Goal: Transaction & Acquisition: Purchase product/service

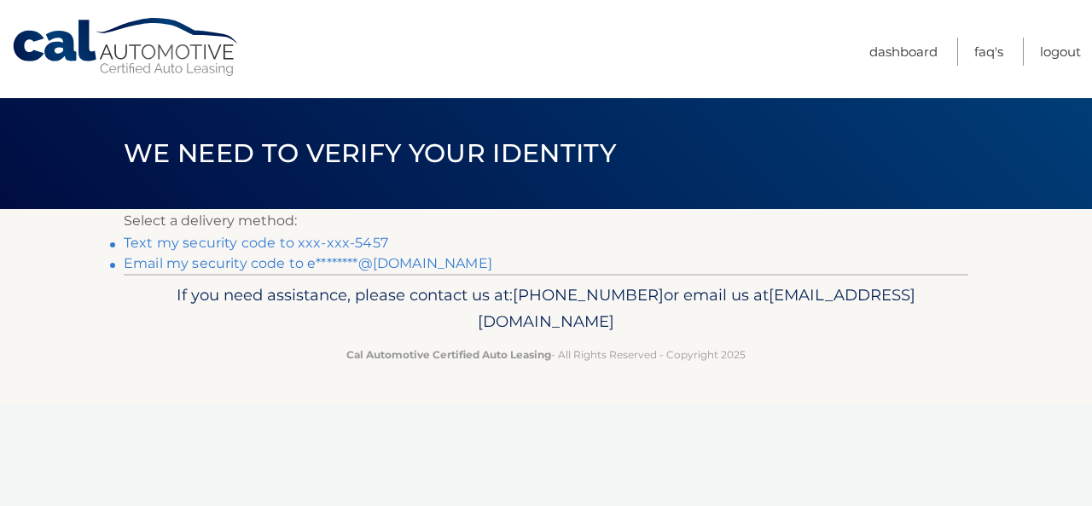
click at [140, 239] on link "Text my security code to xxx-xxx-5457" at bounding box center [256, 243] width 265 height 16
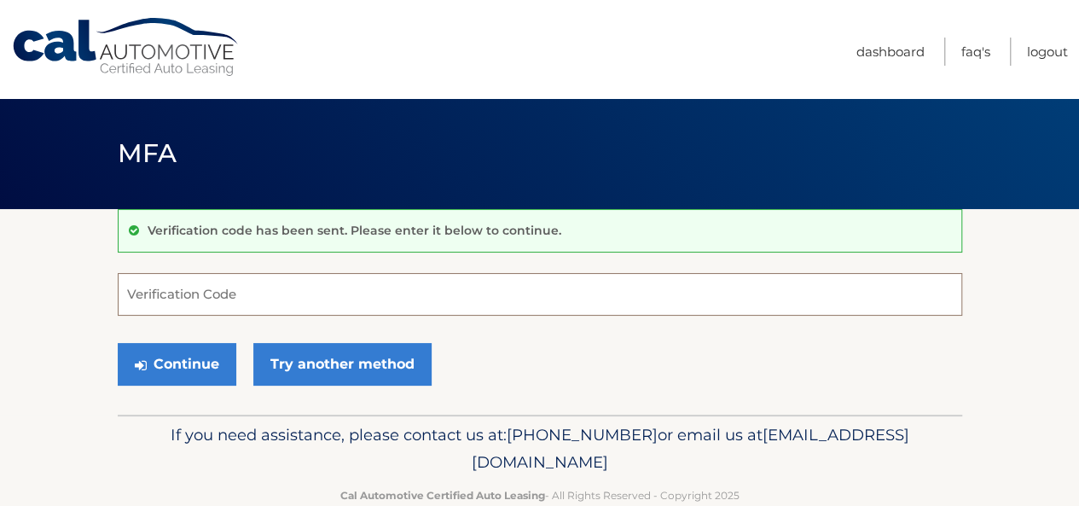
click at [138, 306] on input "Verification Code" at bounding box center [540, 294] width 845 height 43
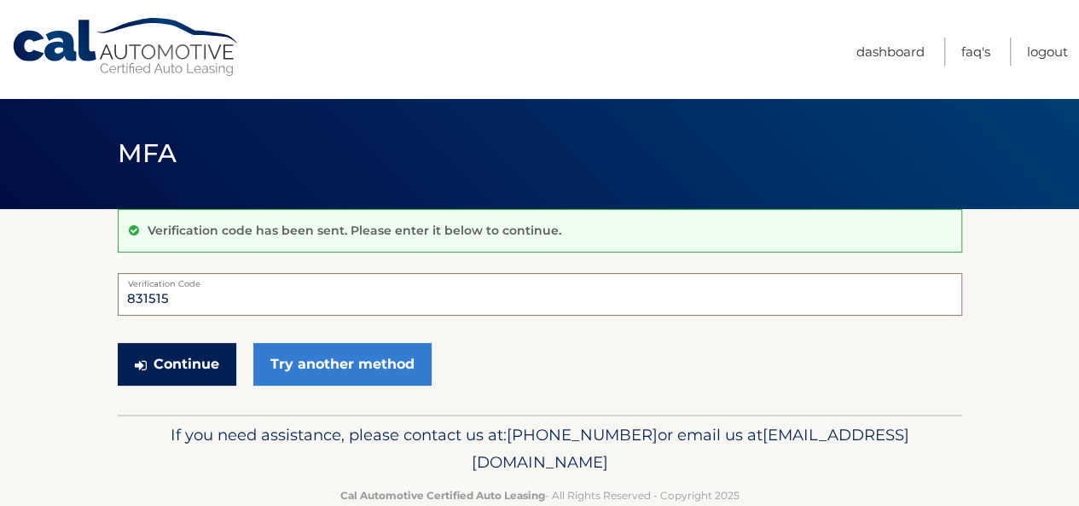
type input "831515"
click at [159, 358] on button "Continue" at bounding box center [177, 364] width 119 height 43
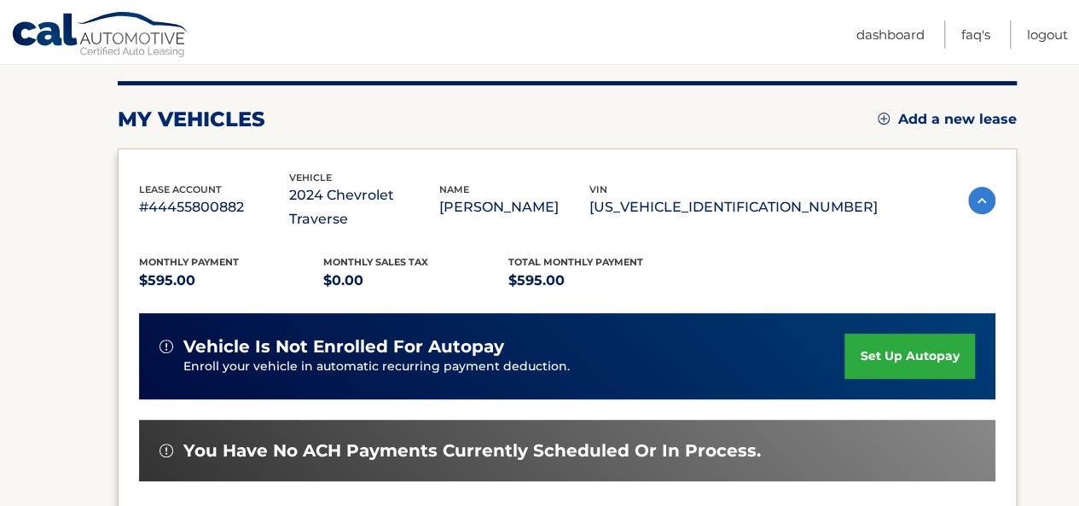
scroll to position [341, 0]
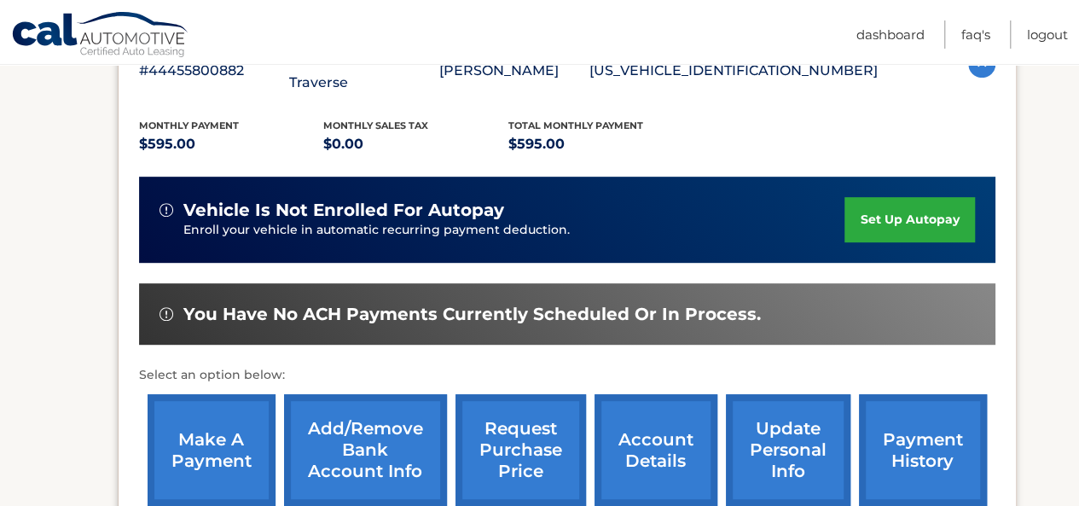
click at [230, 436] on link "make a payment" at bounding box center [212, 450] width 128 height 112
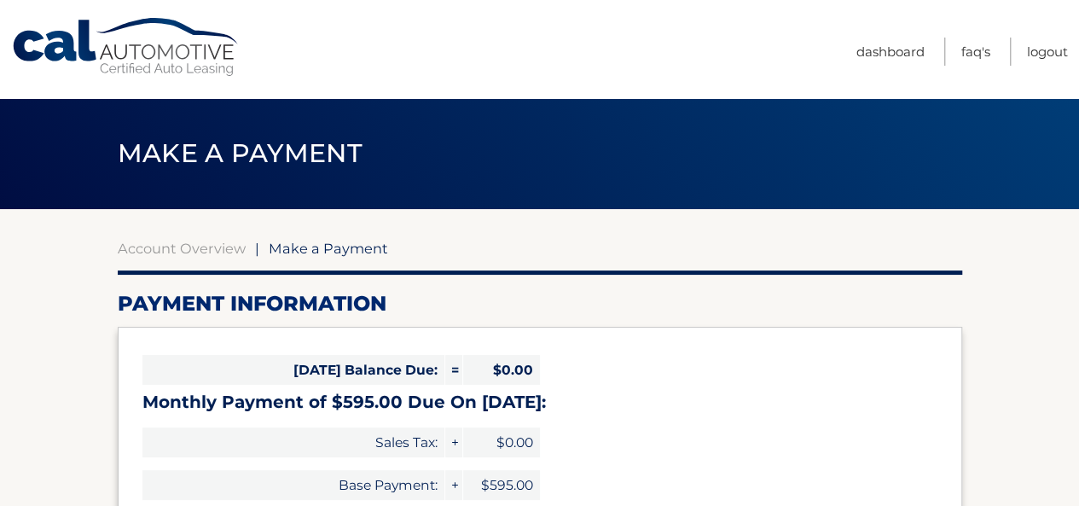
select select "Y2M4OTc0ZmItYmQ1Mi00YzNlLTkyNDEtZGExNGI1MzE0MzYz"
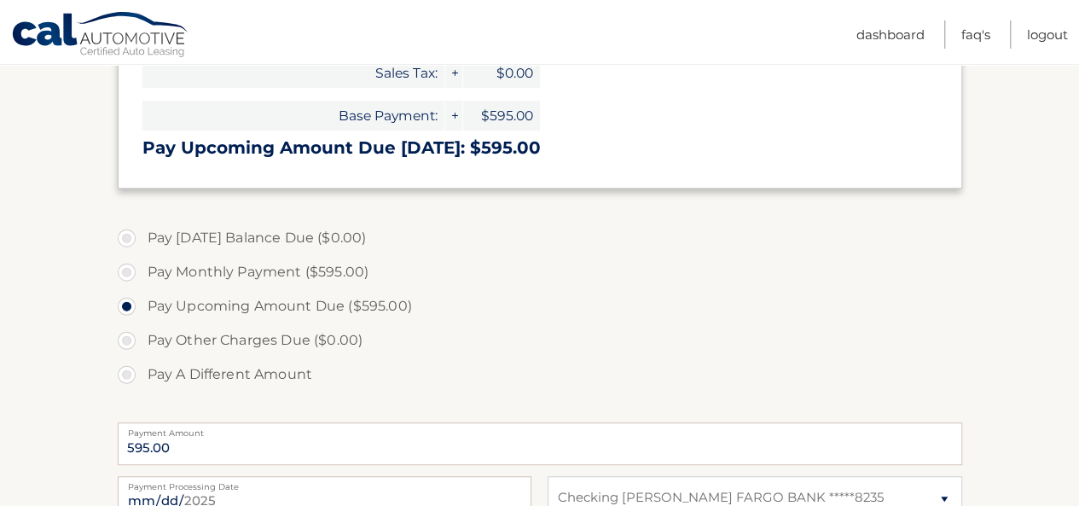
scroll to position [559, 0]
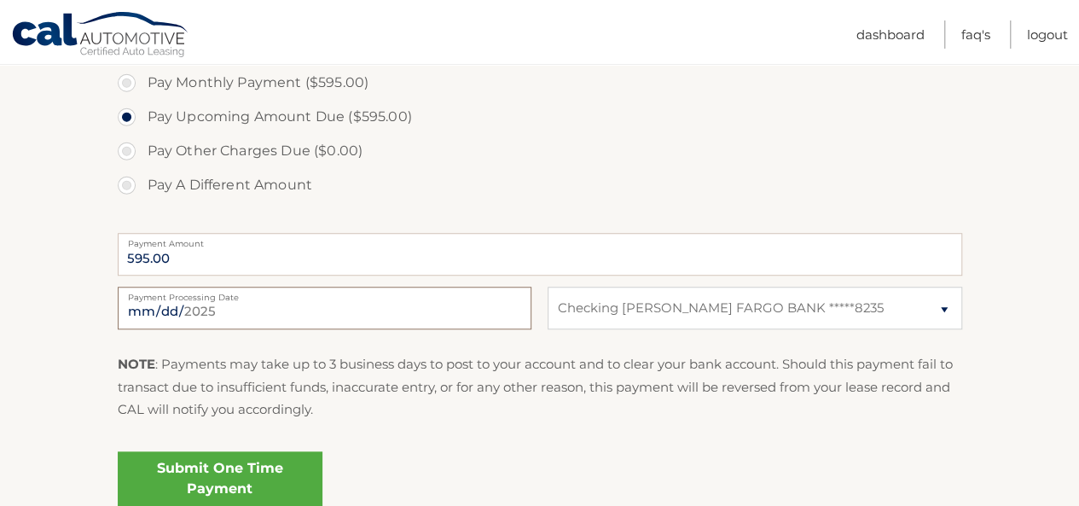
click at [416, 320] on input "2025-08-12" at bounding box center [325, 308] width 414 height 43
type input "2025-08-15"
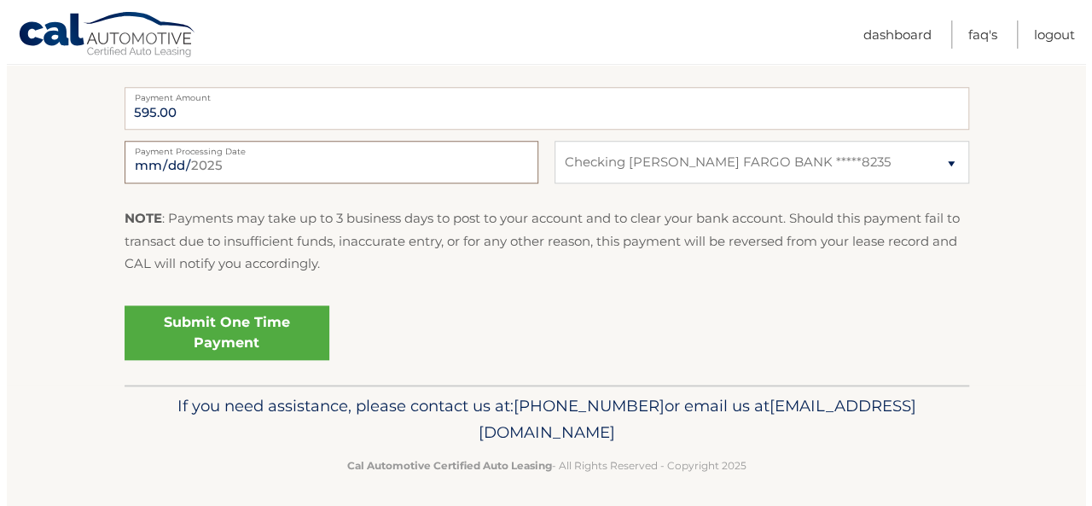
scroll to position [706, 0]
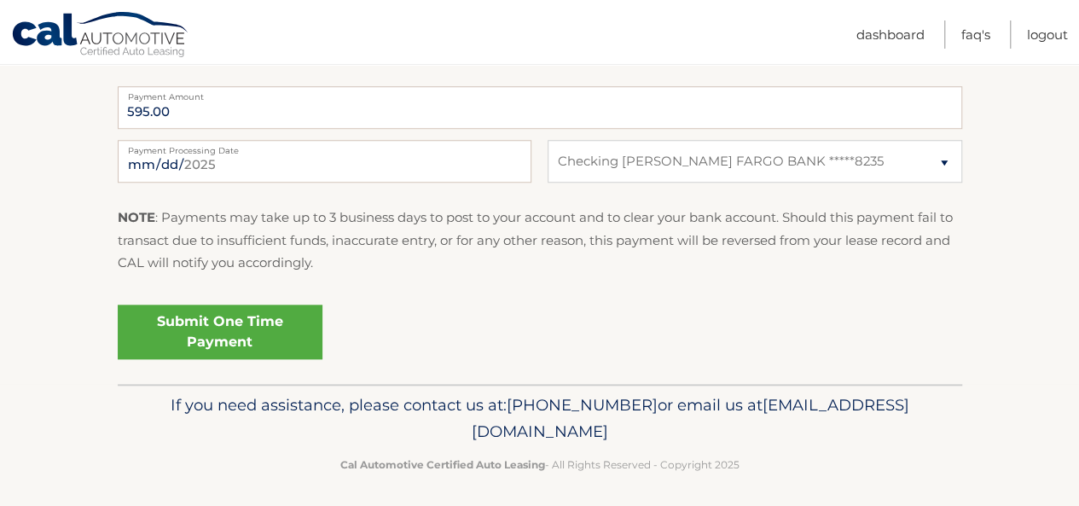
click at [297, 334] on link "Submit One Time Payment" at bounding box center [220, 332] width 205 height 55
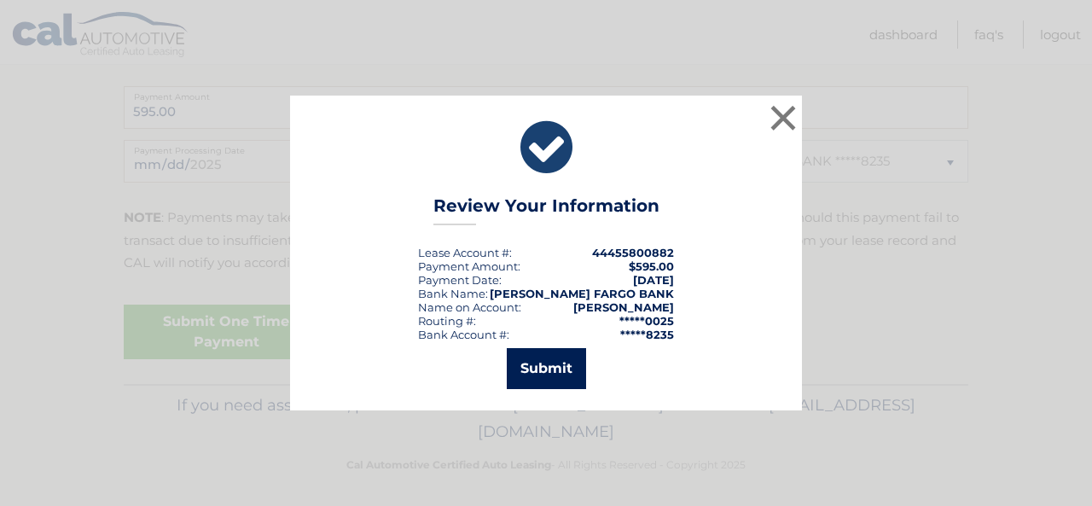
click at [558, 354] on button "Submit" at bounding box center [546, 368] width 79 height 41
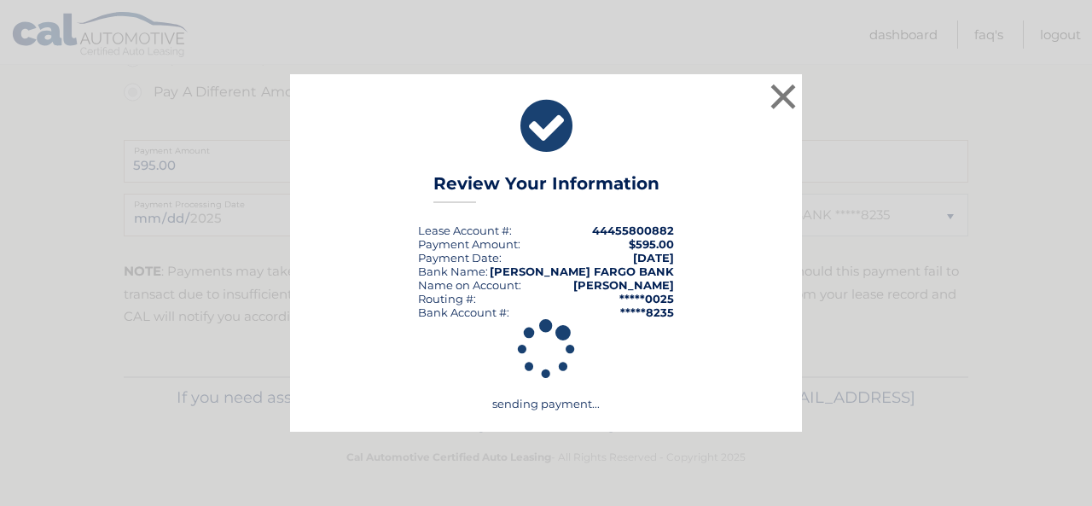
scroll to position [650, 0]
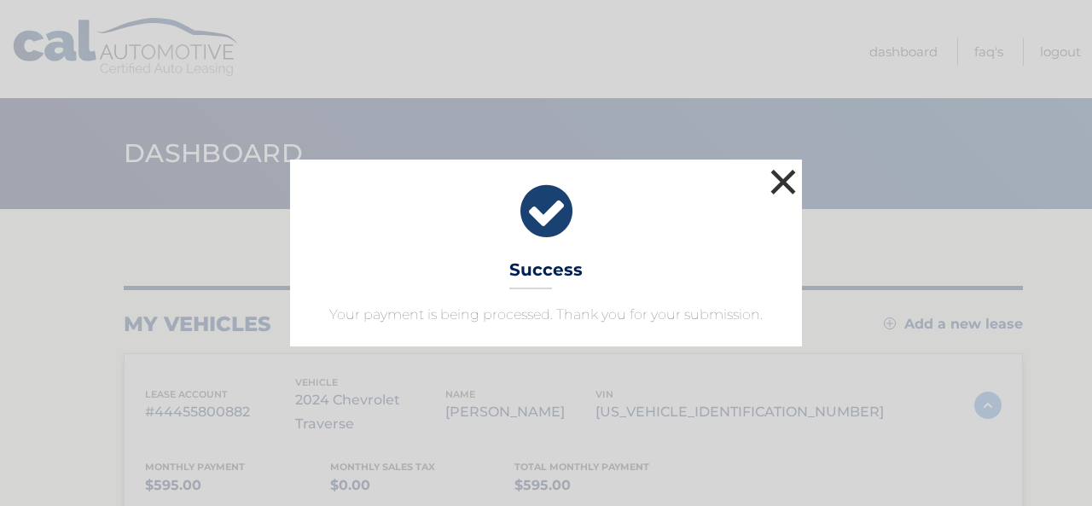
click at [793, 183] on button "×" at bounding box center [783, 182] width 34 height 34
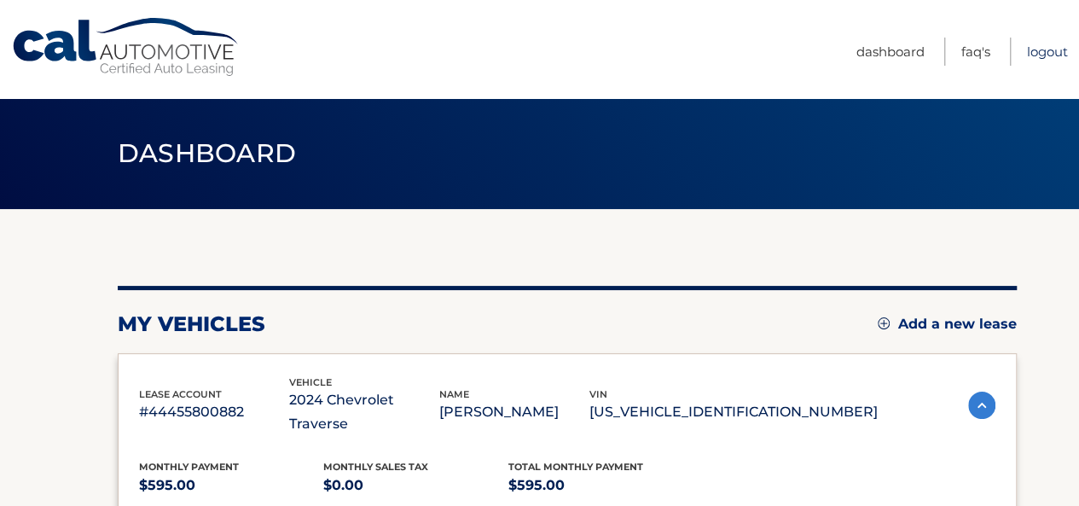
click at [1067, 45] on link "Logout" at bounding box center [1047, 52] width 41 height 28
